Goal: Transaction & Acquisition: Register for event/course

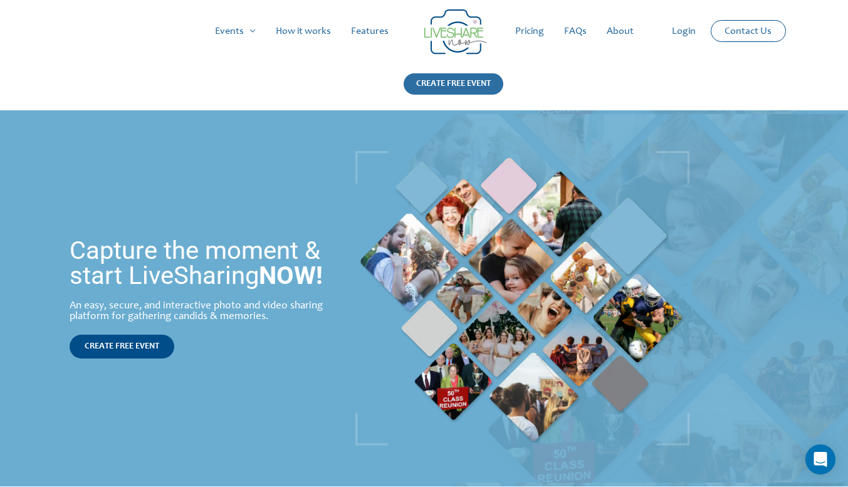
click at [461, 92] on div "CREATE FREE EVENT" at bounding box center [453, 83] width 100 height 21
click at [524, 30] on link "Pricing" at bounding box center [529, 31] width 49 height 40
click at [294, 34] on link "How it works" at bounding box center [303, 31] width 75 height 40
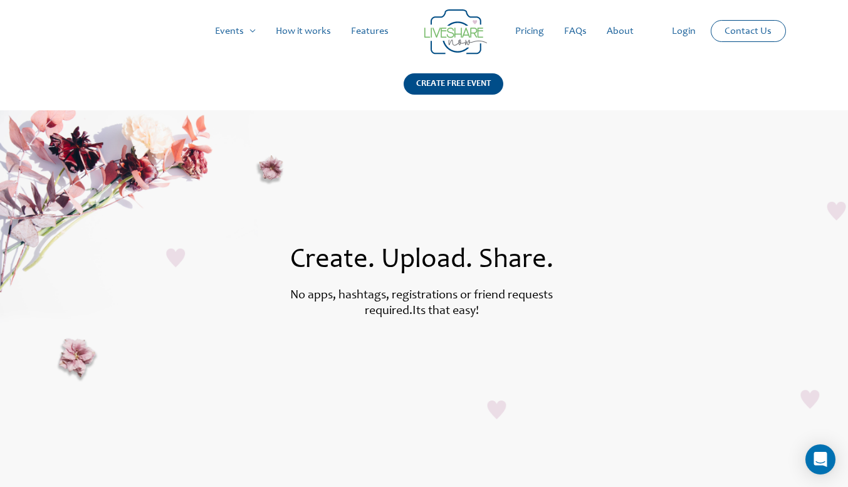
click at [532, 23] on link "Pricing" at bounding box center [529, 31] width 49 height 40
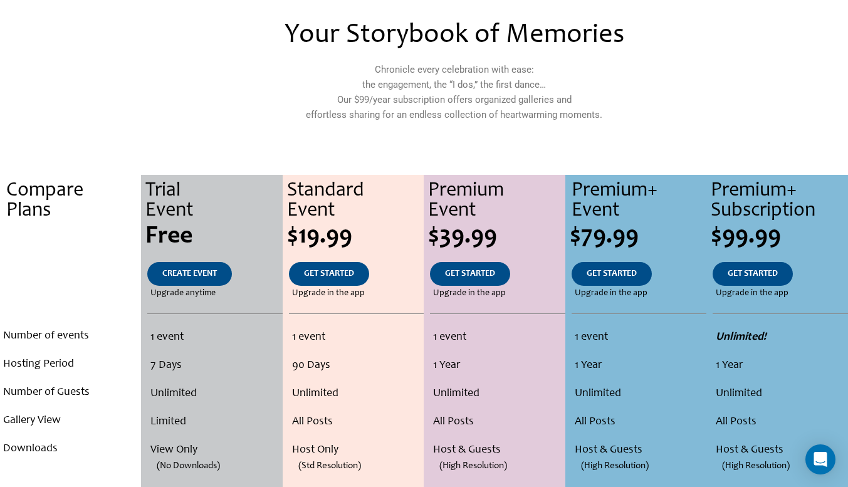
scroll to position [120, 0]
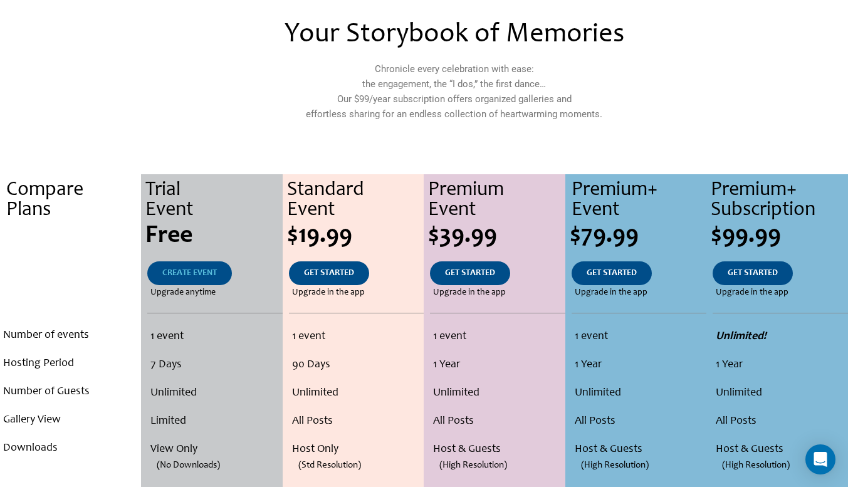
click at [192, 279] on link "CREATE EVENT" at bounding box center [189, 273] width 85 height 24
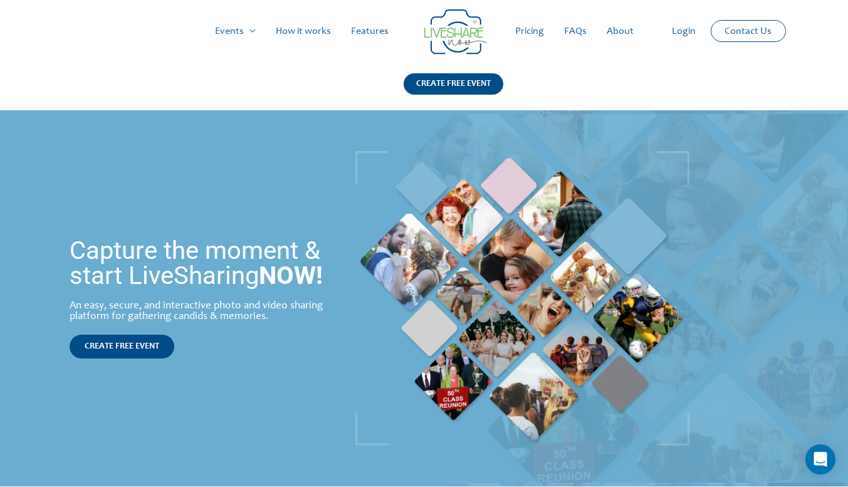
click at [533, 26] on link "Pricing" at bounding box center [529, 31] width 49 height 40
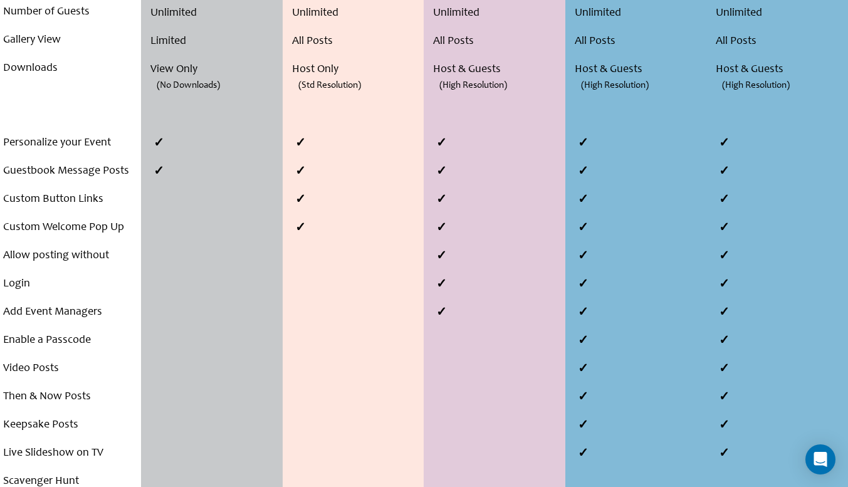
scroll to position [642, 0]
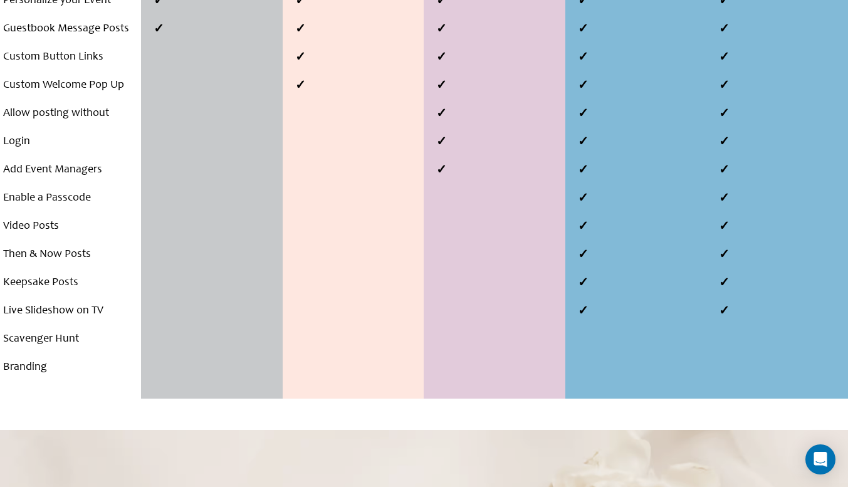
click at [68, 184] on li "Enable a Passcode" at bounding box center [70, 198] width 135 height 28
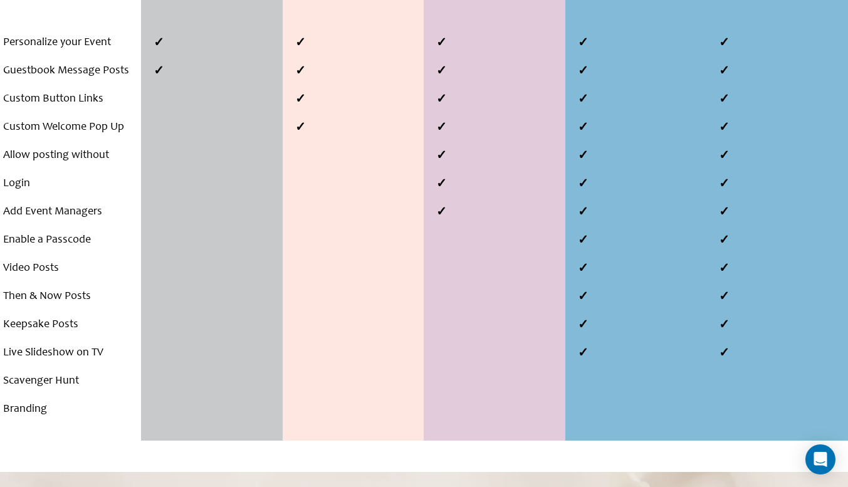
scroll to position [600, 0]
click at [49, 227] on li "Enable a Passcode" at bounding box center [70, 241] width 135 height 28
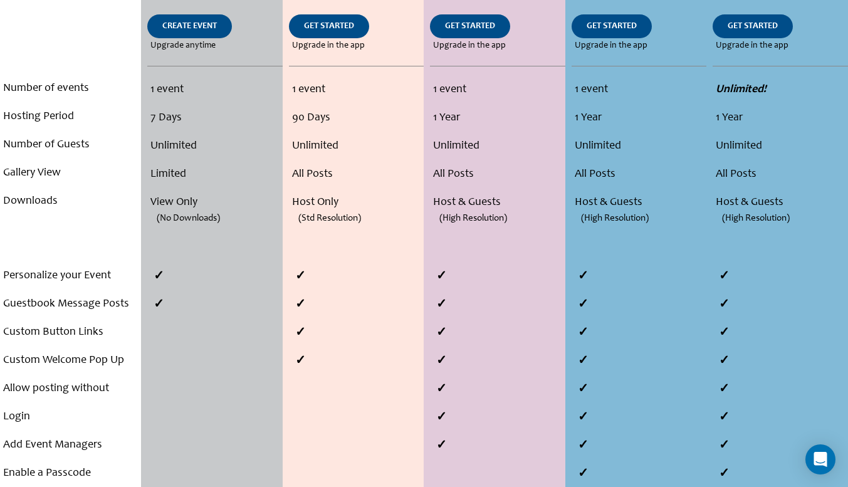
scroll to position [0, 0]
